Goal: Entertainment & Leisure: Consume media (video, audio)

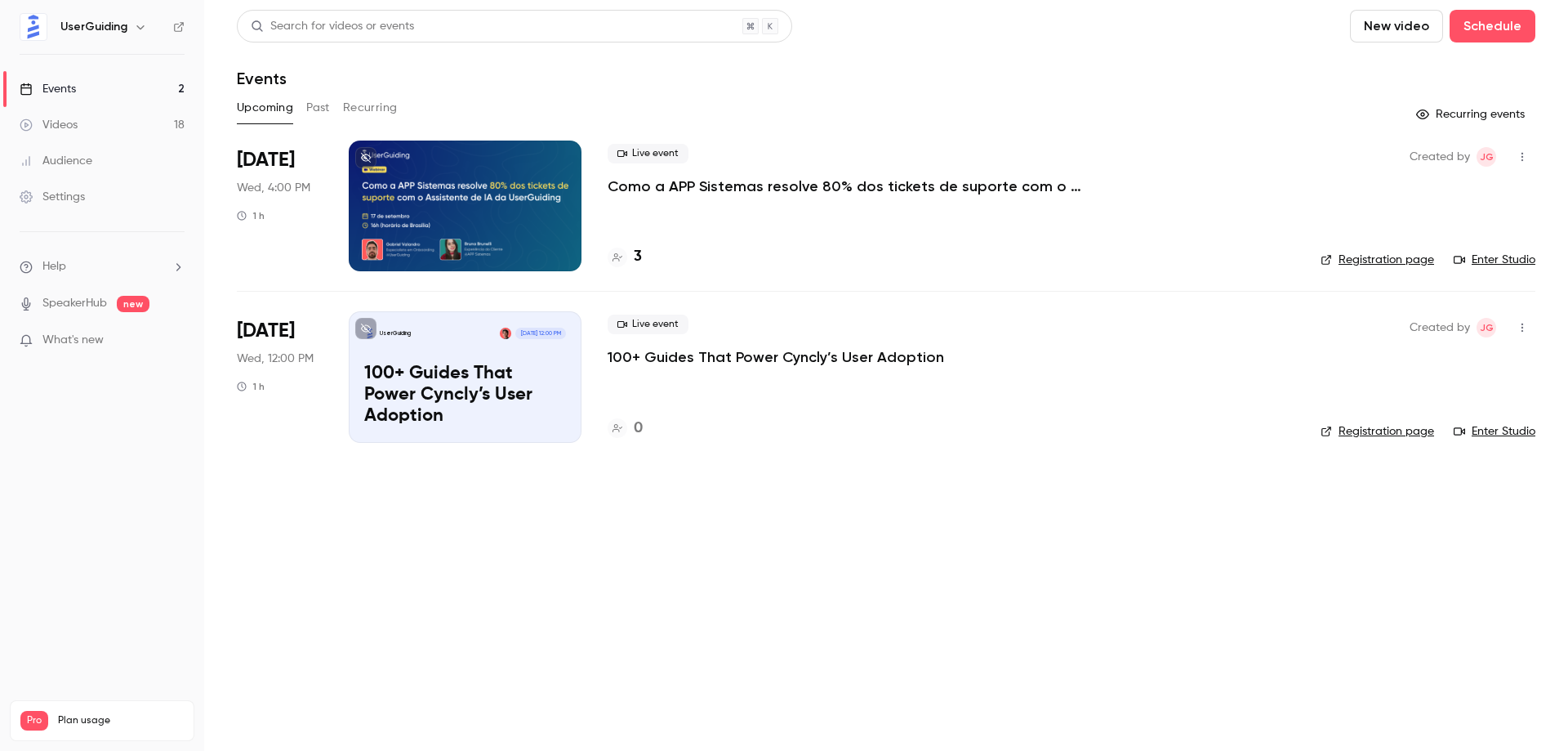
click at [133, 117] on link "Videos 18" at bounding box center [102, 125] width 204 height 36
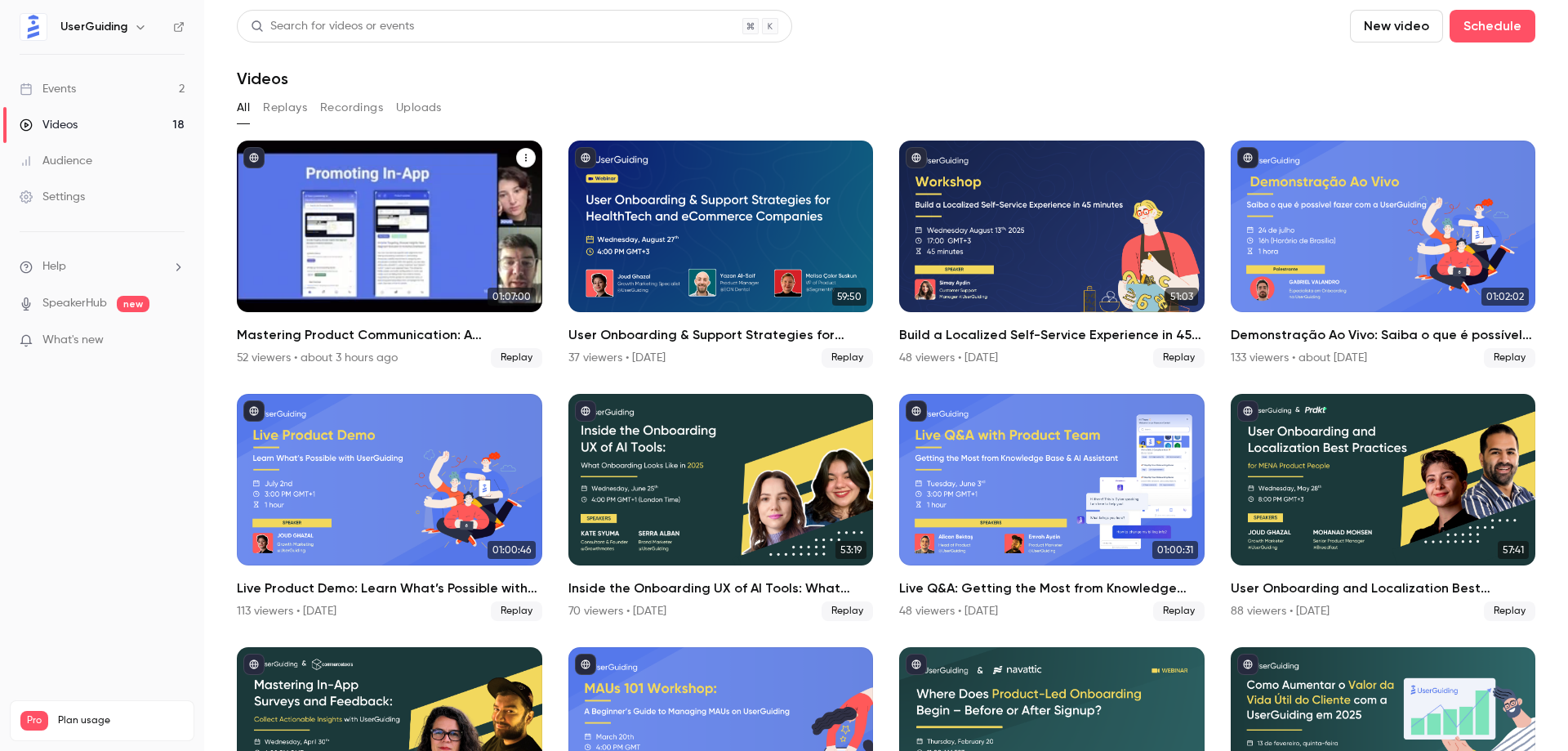
click at [524, 155] on icon "Mastering Product Communication: A Framework for Reaching Users Everywhere" at bounding box center [527, 158] width 10 height 10
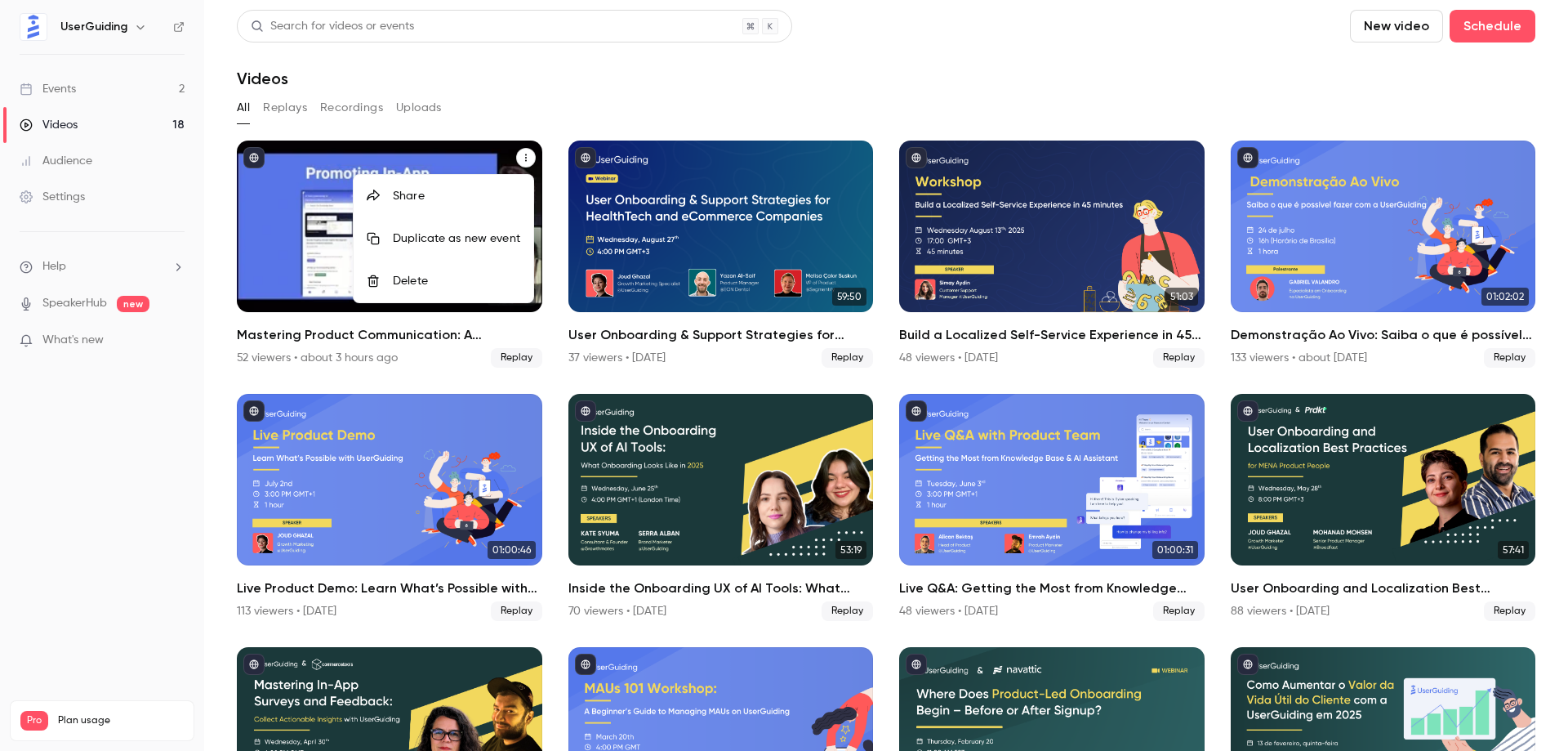
click at [620, 110] on div at bounding box center [784, 375] width 1568 height 751
